Goal: Information Seeking & Learning: Understand process/instructions

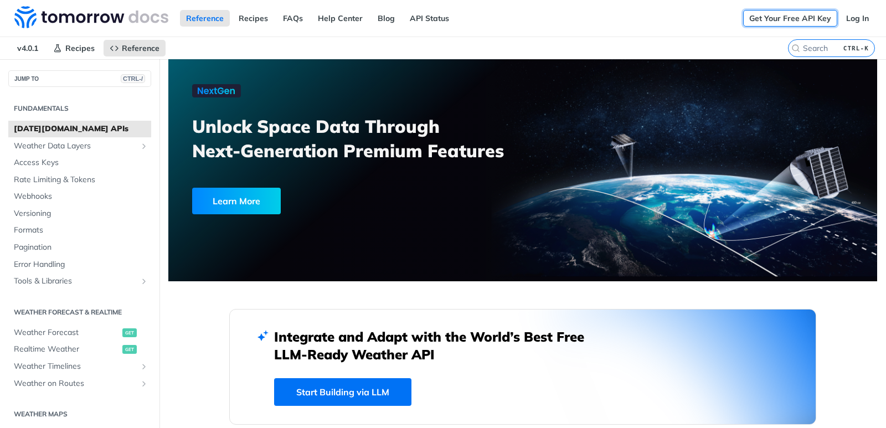
click at [773, 20] on link "Get Your Free API Key" at bounding box center [790, 18] width 94 height 17
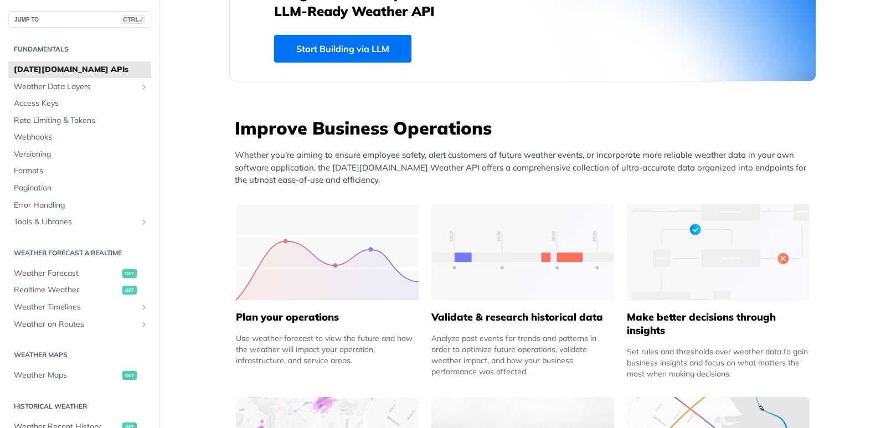
scroll to position [388, 0]
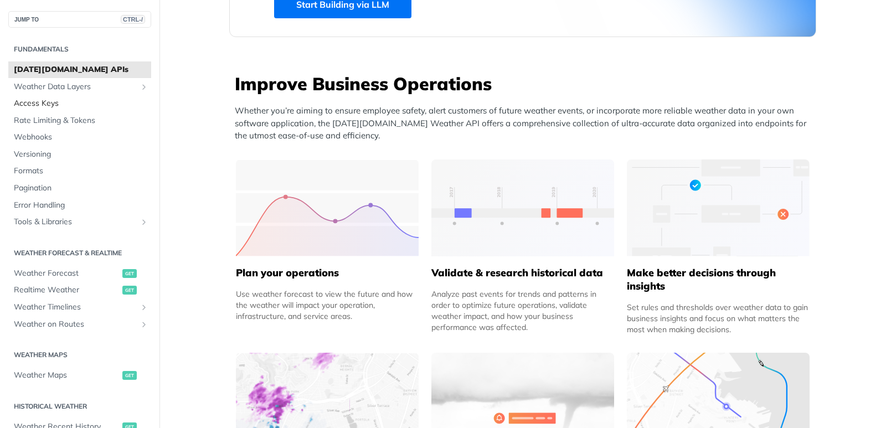
click at [34, 97] on link "Access Keys" at bounding box center [79, 103] width 143 height 17
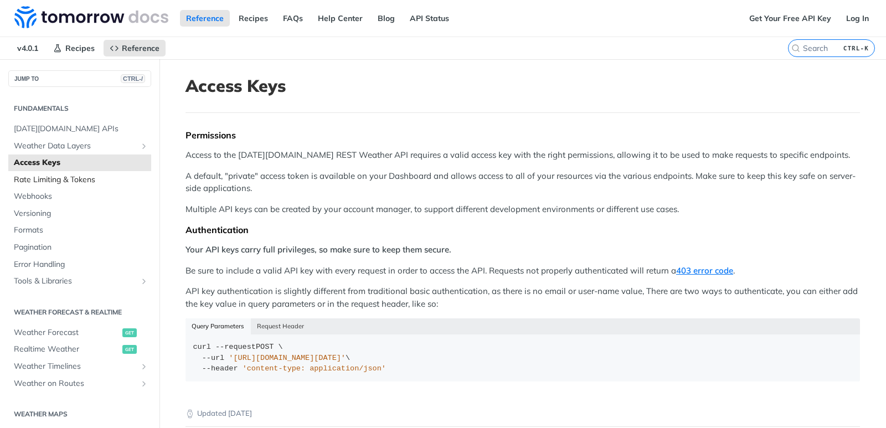
click at [60, 186] on link "Rate Limiting & Tokens" at bounding box center [79, 180] width 143 height 17
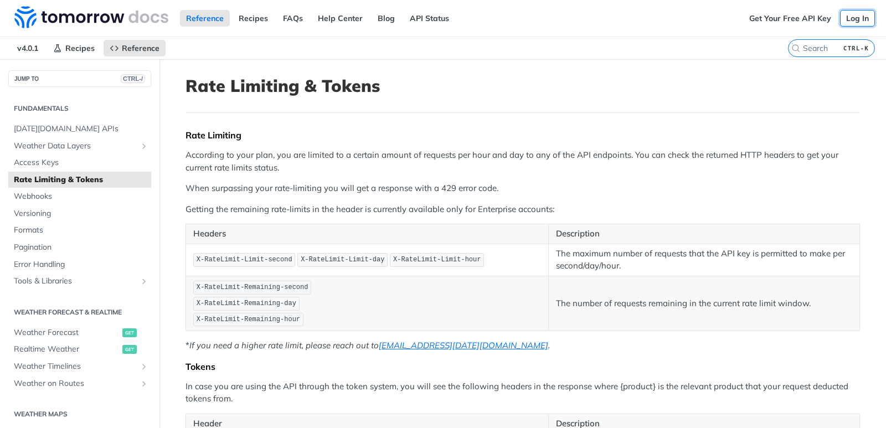
click at [848, 22] on link "Log In" at bounding box center [857, 18] width 35 height 17
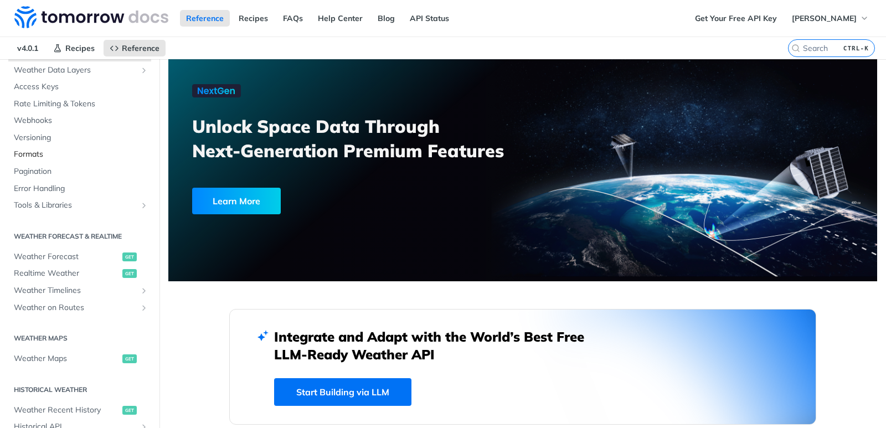
scroll to position [111, 0]
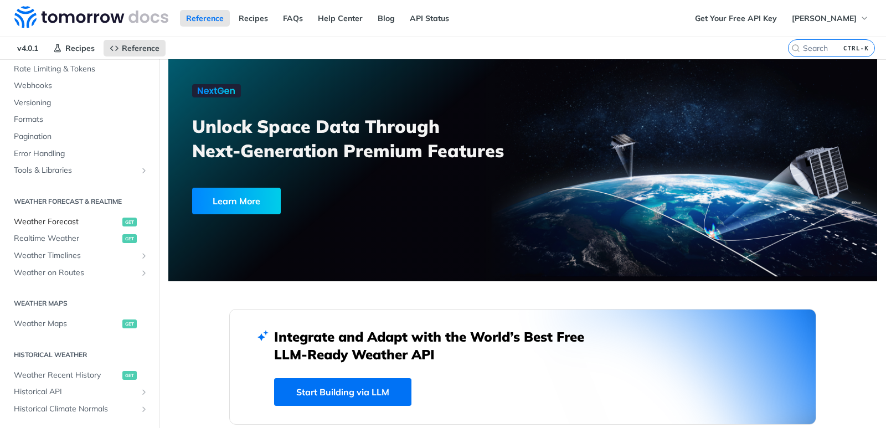
click at [55, 224] on span "Weather Forecast" at bounding box center [67, 221] width 106 height 11
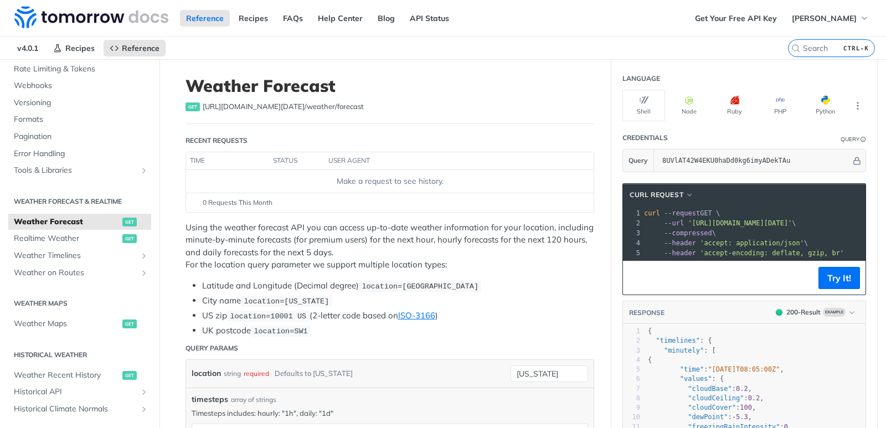
click at [296, 106] on span "[URL][DOMAIN_NAME][DATE] /weather/forecast" at bounding box center [283, 106] width 161 height 11
click at [334, 106] on span "[URL][DOMAIN_NAME][DATE] /weather/forecast" at bounding box center [283, 106] width 161 height 11
drag, startPoint x: 339, startPoint y: 106, endPoint x: 257, endPoint y: 104, distance: 82.0
click at [257, 104] on span "[URL][DOMAIN_NAME][DATE] /weather/forecast" at bounding box center [283, 106] width 161 height 11
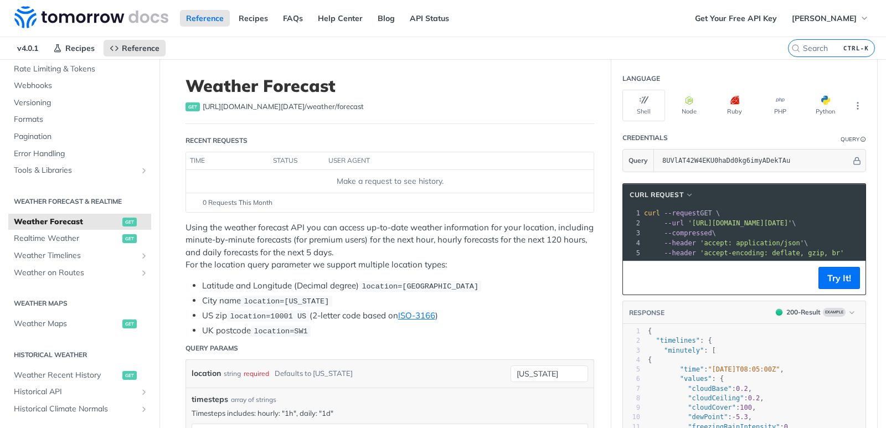
click at [241, 105] on span "[URL][DOMAIN_NAME][DATE] /weather/forecast" at bounding box center [283, 106] width 161 height 11
drag, startPoint x: 199, startPoint y: 105, endPoint x: 381, endPoint y: 104, distance: 182.2
click at [381, 104] on div "get [URL][DOMAIN_NAME][DATE] /weather/forecast" at bounding box center [389, 106] width 409 height 11
copy span "[URL][DOMAIN_NAME][DATE] /weather/forecast"
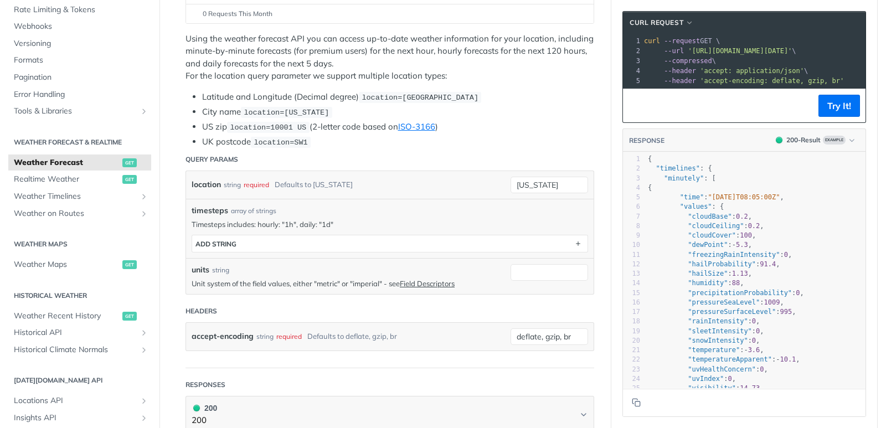
scroll to position [221, 0]
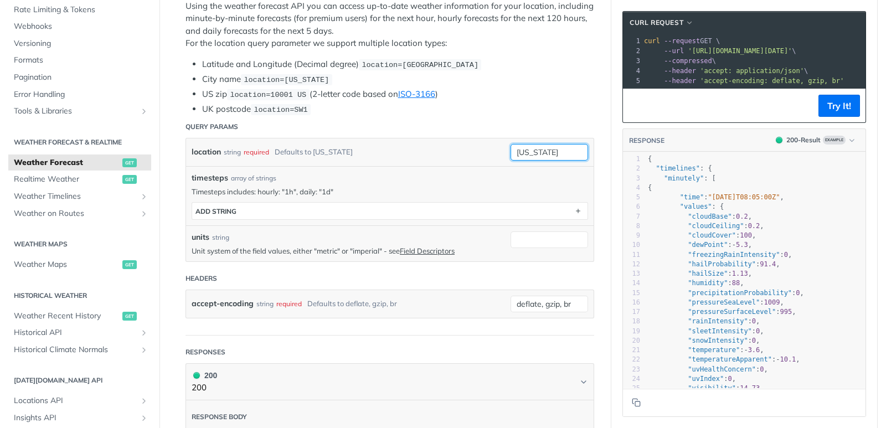
click at [530, 146] on input "[US_STATE]" at bounding box center [549, 152] width 78 height 17
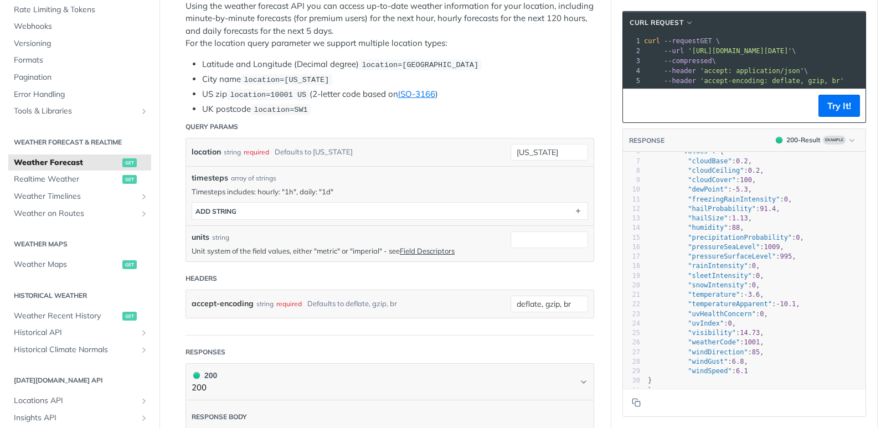
scroll to position [0, 0]
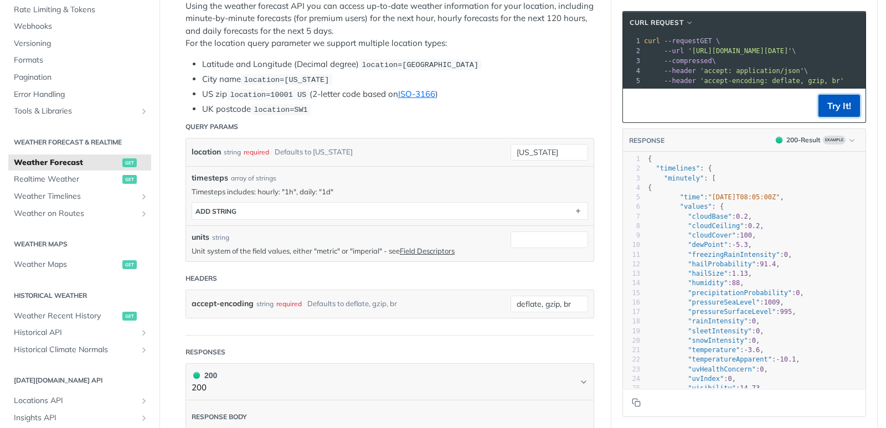
click at [837, 115] on button "Try It!" at bounding box center [839, 106] width 42 height 22
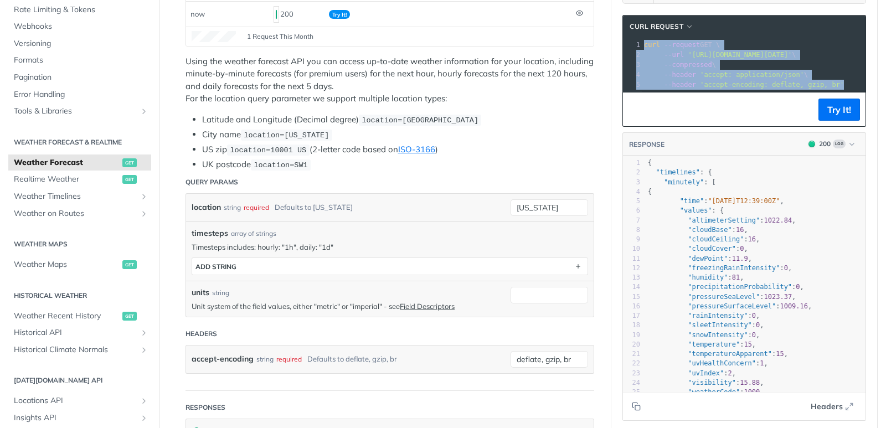
drag, startPoint x: 638, startPoint y: 43, endPoint x: 769, endPoint y: 103, distance: 144.2
click at [769, 103] on div "cURL Request xxxxxxxxxx 1 curl --request GET \ 2 --url '[URL][DOMAIN_NAME][DATE…" at bounding box center [744, 71] width 244 height 112
copy div "curl --request GET \ 2 --url '[URL][DOMAIN_NAME][DATE]' \ 3 --compressed \ 4 --…"
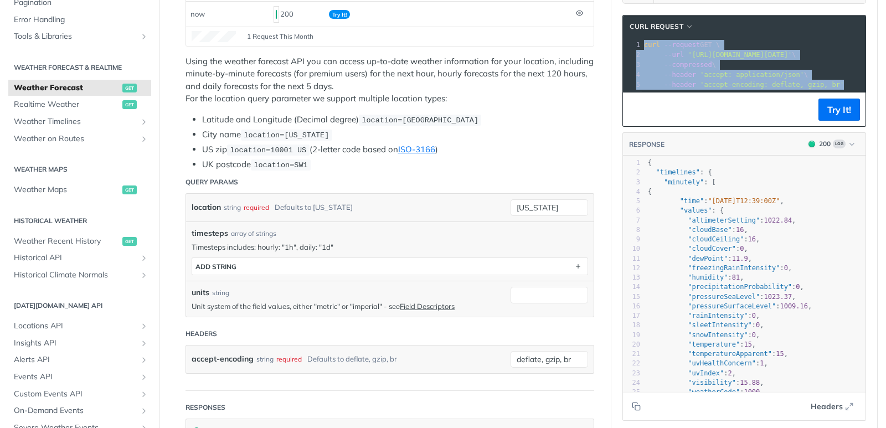
scroll to position [166, 0]
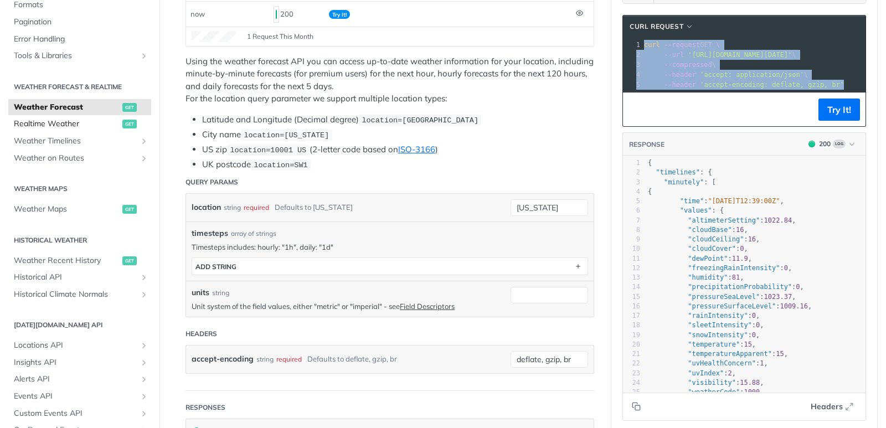
click at [66, 124] on span "Realtime Weather" at bounding box center [67, 123] width 106 height 11
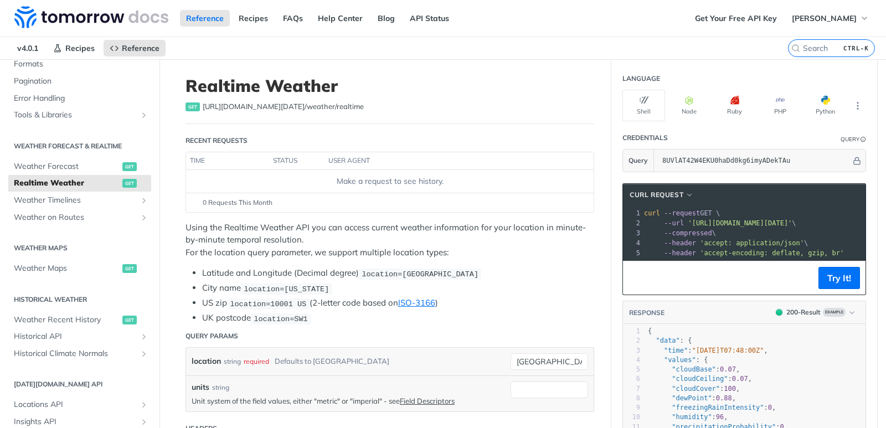
scroll to position [55, 0]
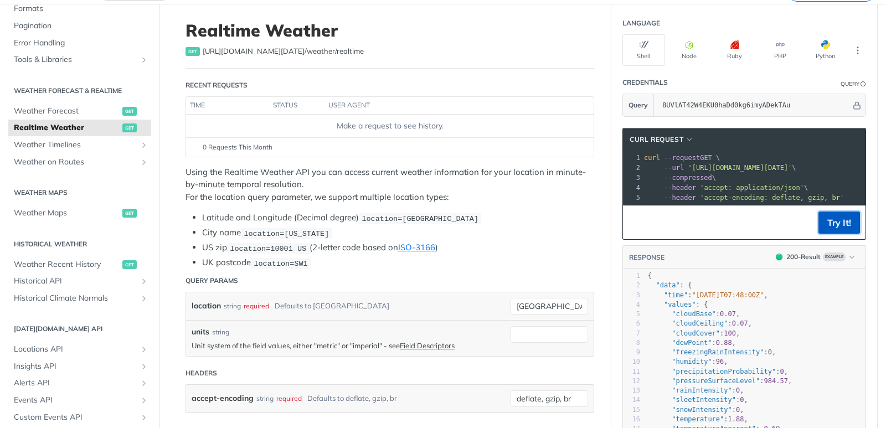
click at [829, 230] on button "Try It!" at bounding box center [839, 223] width 42 height 22
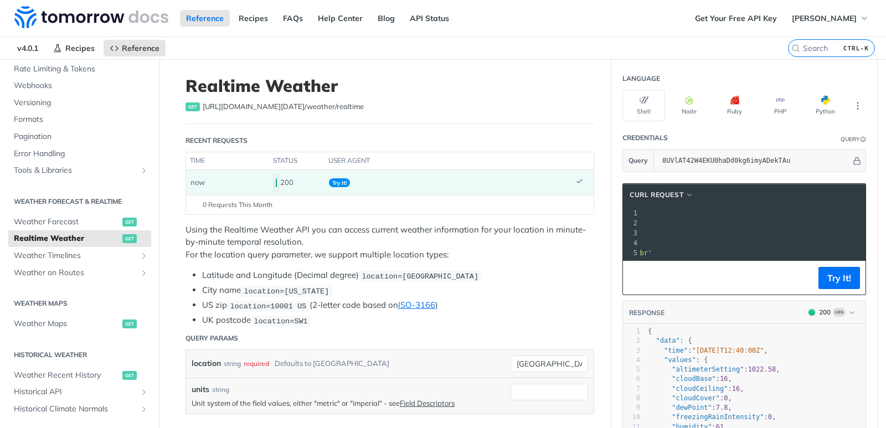
scroll to position [0, 200]
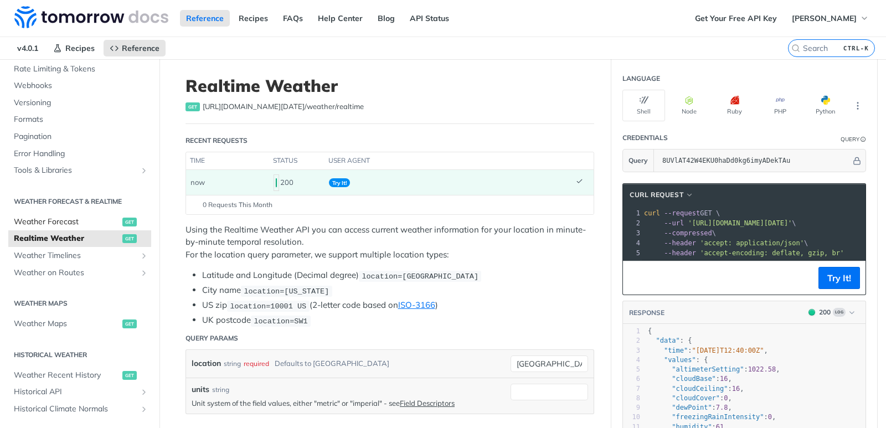
click at [64, 220] on span "Weather Forecast" at bounding box center [67, 221] width 106 height 11
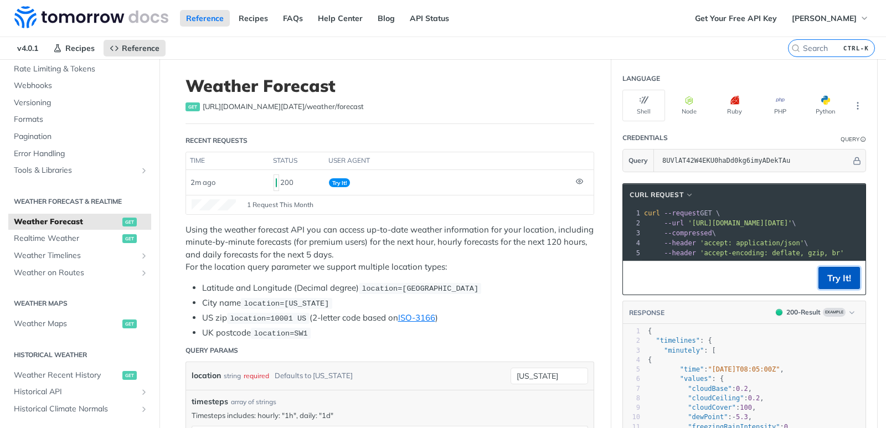
click at [850, 287] on button "Try It!" at bounding box center [839, 278] width 42 height 22
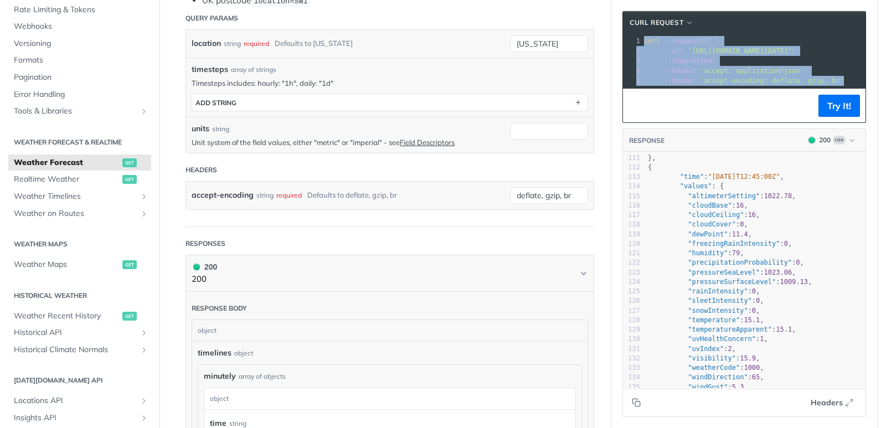
drag, startPoint x: 640, startPoint y: 40, endPoint x: 727, endPoint y: 114, distance: 114.3
click at [727, 114] on div "cURL Request xxxxxxxxxx 1 curl --request GET \ 2 --url '[URL][DOMAIN_NAME][DATE…" at bounding box center [744, 67] width 244 height 112
copy div "curl --request GET \ 2 --url '[URL][DOMAIN_NAME][DATE]' \ 3 --compressed \ 4 --…"
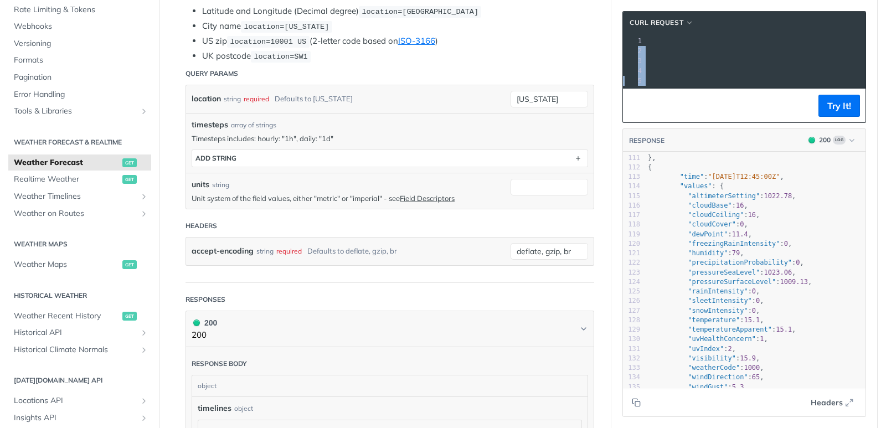
scroll to position [0, 157]
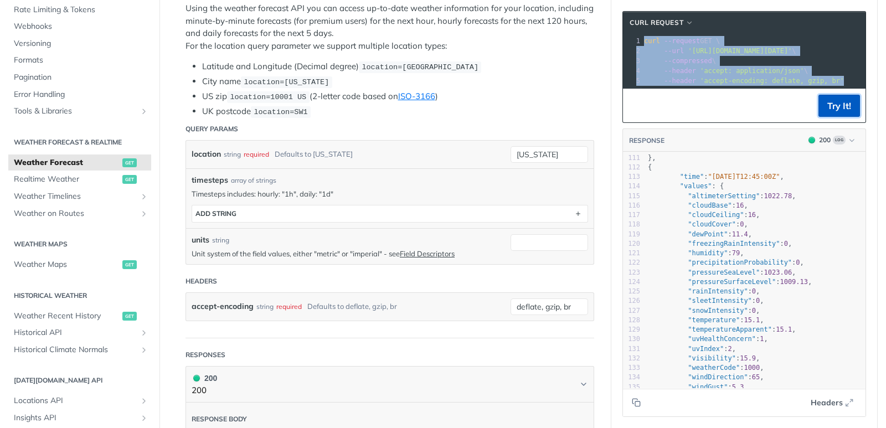
click at [840, 114] on button "Try It!" at bounding box center [839, 106] width 42 height 22
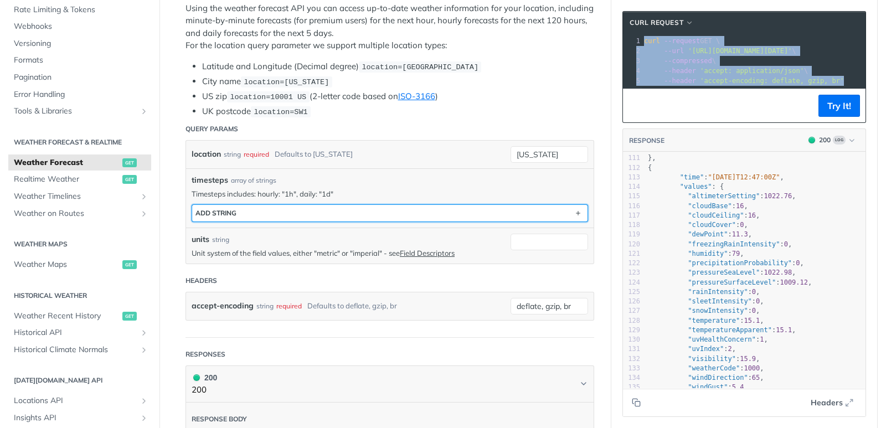
click at [304, 216] on button "ADD string" at bounding box center [389, 213] width 395 height 17
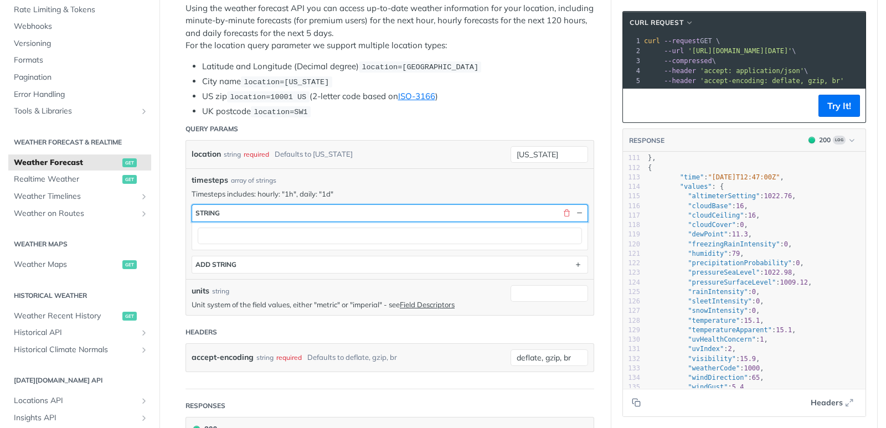
click at [304, 212] on button "string" at bounding box center [389, 213] width 395 height 17
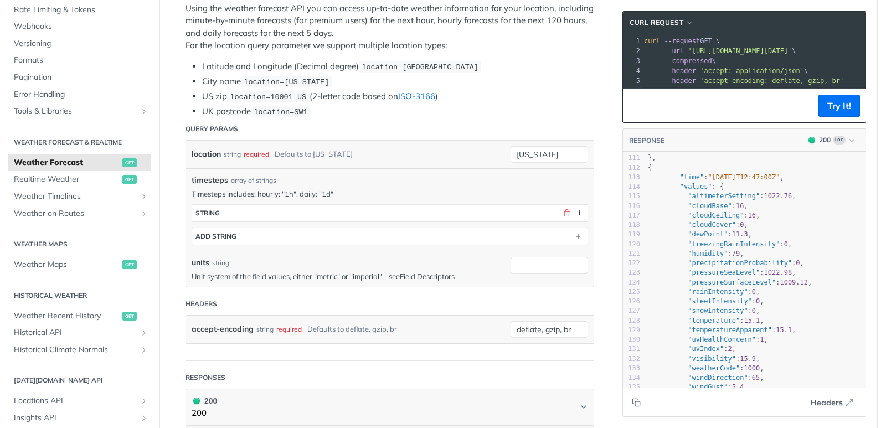
click at [326, 221] on div "timesteps string ADD string" at bounding box center [390, 224] width 396 height 41
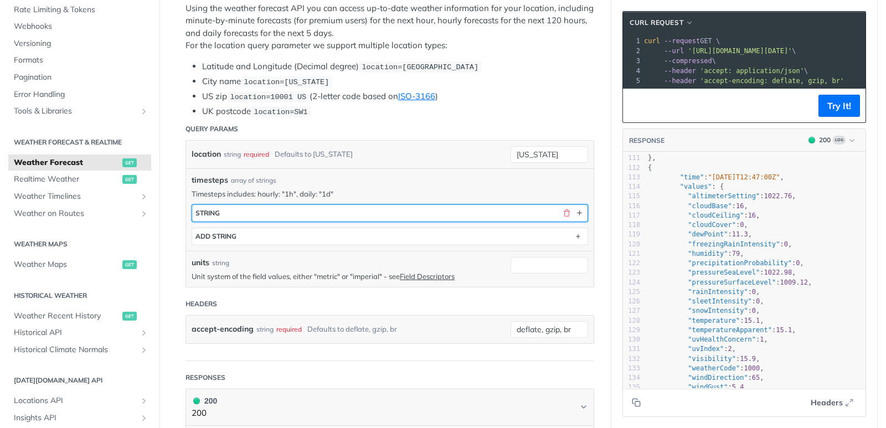
click at [319, 215] on button "string" at bounding box center [389, 213] width 395 height 17
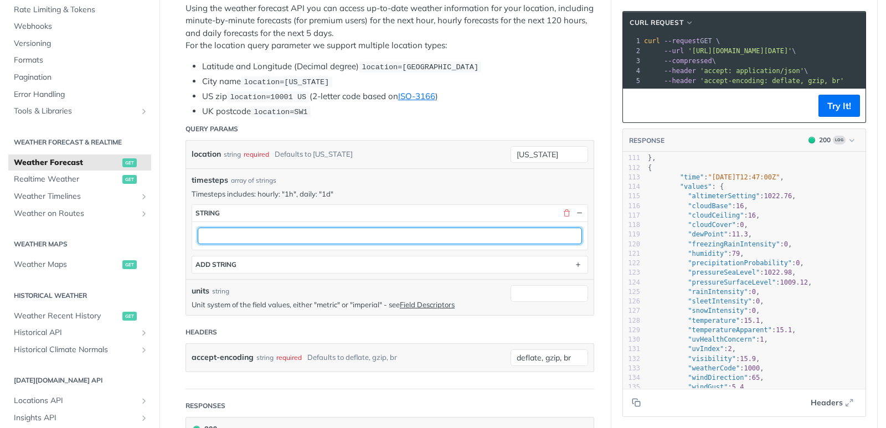
click at [307, 231] on input "text" at bounding box center [390, 236] width 384 height 17
type input "1h"
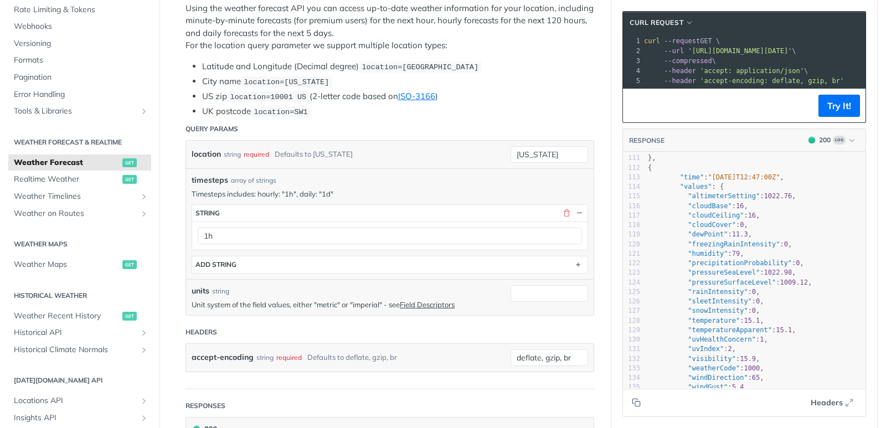
click at [831, 115] on button "Try It!" at bounding box center [839, 106] width 42 height 22
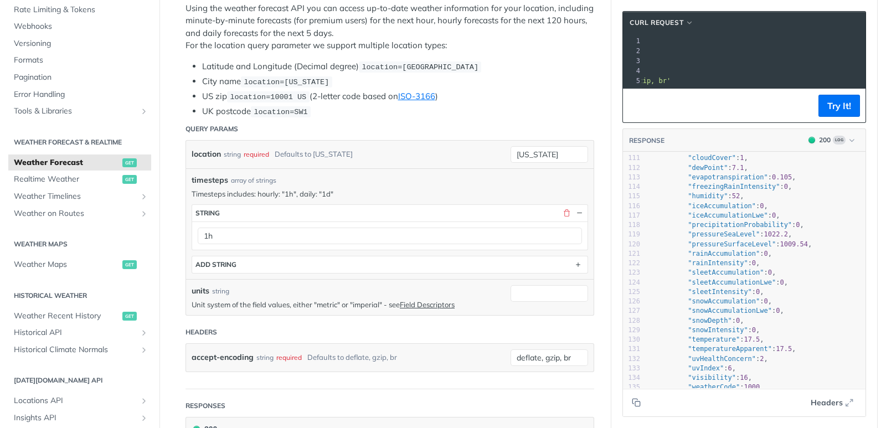
scroll to position [0, 174]
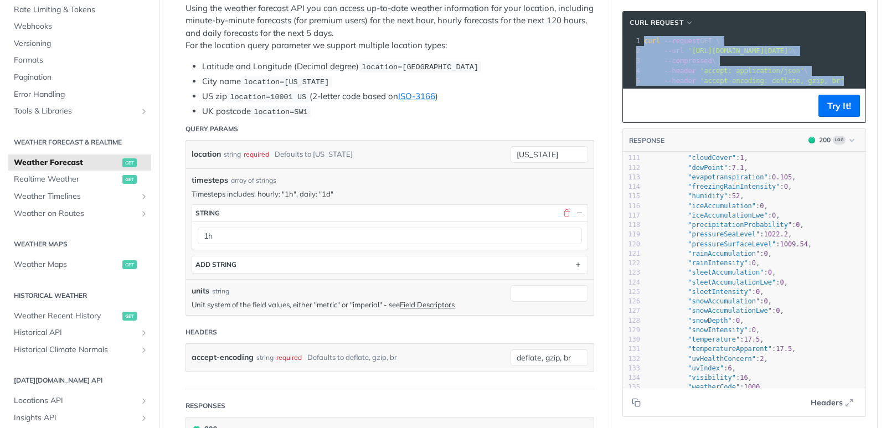
drag, startPoint x: 640, startPoint y: 42, endPoint x: 852, endPoint y: 79, distance: 215.3
click at [852, 79] on div "1 curl --request GET \ 2 --url '[URL][DOMAIN_NAME][DATE]' \ 3 --compressed \ 4 …" at bounding box center [883, 61] width 482 height 50
copy div "curl --request GET \ 2 --url '[URL][DOMAIN_NAME][DATE]' \ 3 --compressed \ 4 --…"
